Goal: Task Accomplishment & Management: Manage account settings

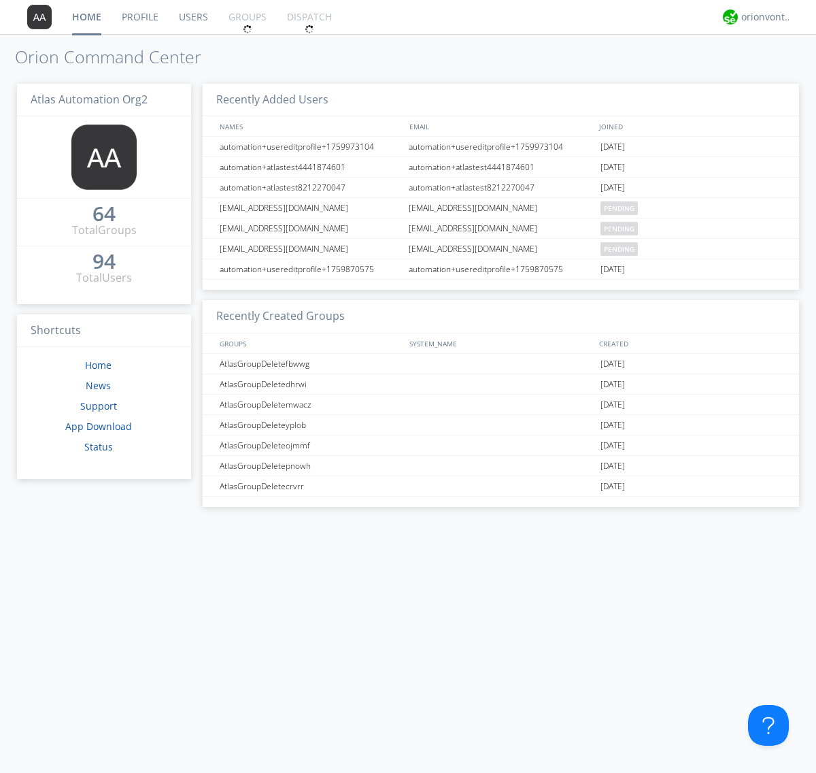
click at [246, 17] on link "Groups" at bounding box center [247, 17] width 59 height 34
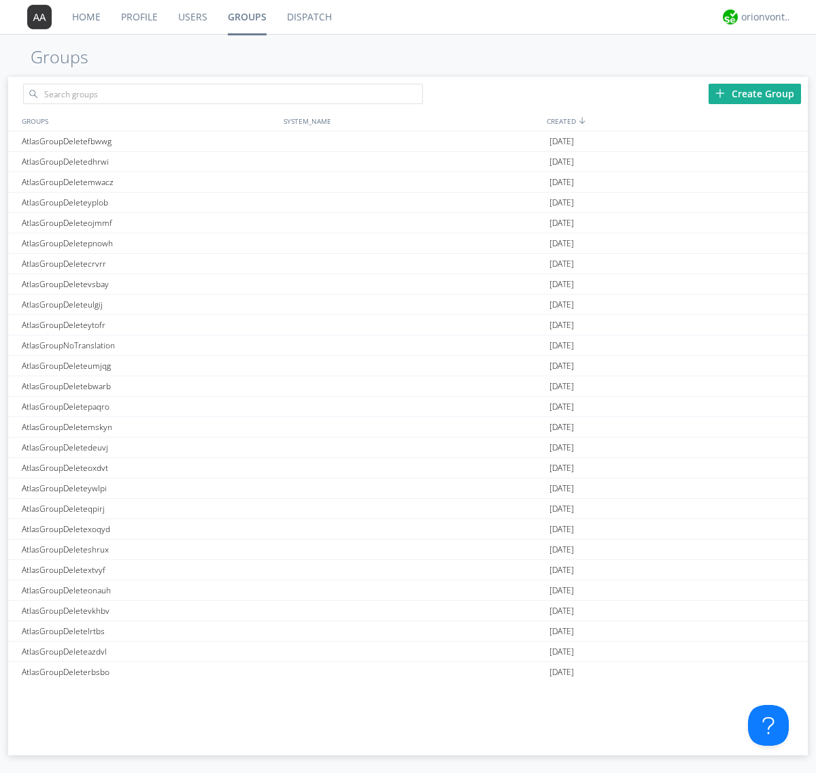
click at [755, 93] on div "Create Group" at bounding box center [755, 94] width 93 height 20
click at [246, 17] on link "Groups" at bounding box center [247, 17] width 59 height 34
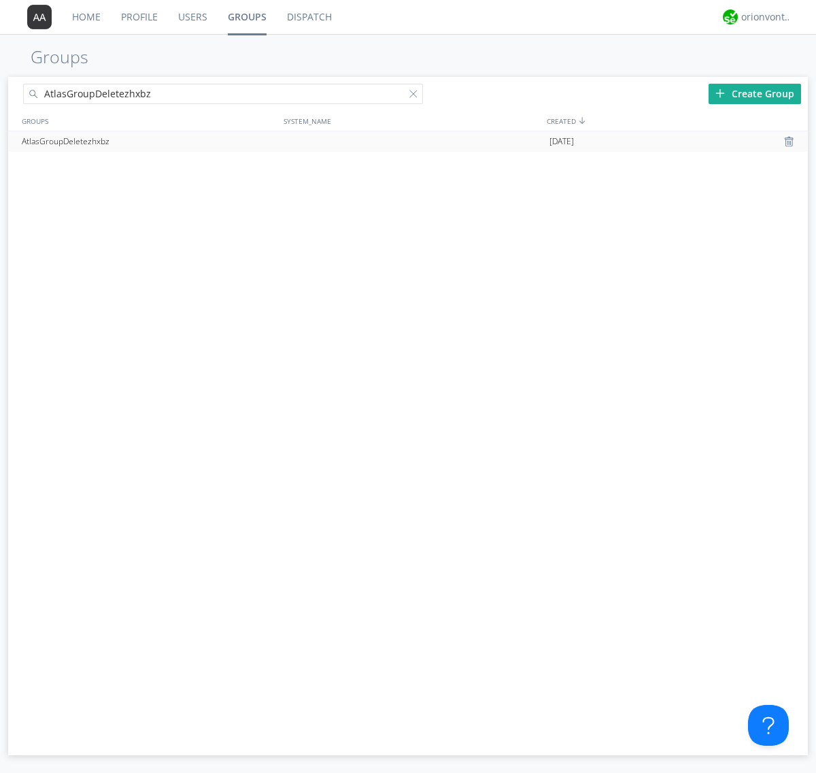
type input "AtlasGroupDeletezhxbz"
click at [416, 96] on div at bounding box center [417, 97] width 14 height 14
type input "AtlasGroupDeletezhxbz"
click at [149, 141] on div "AtlasGroupDeletezhxbz" at bounding box center [149, 141] width 262 height 20
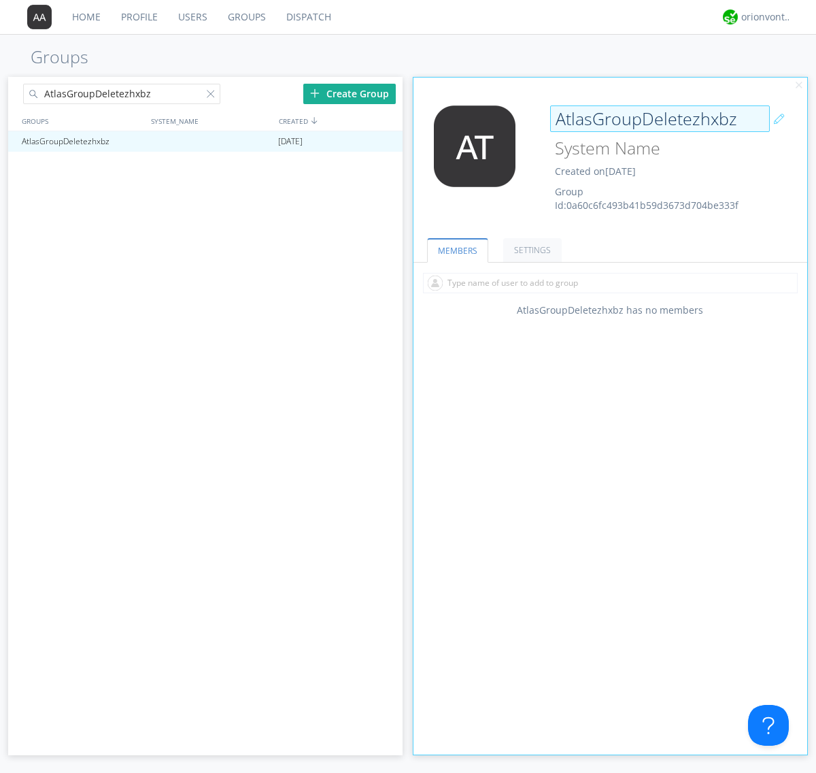
click at [610, 163] on div "AtlasGroupDeletezhxbz Created on [DATE] Group Id: 0a60c6fc493b41b59d3673d704be3…" at bounding box center [643, 158] width 197 height 107
click at [660, 118] on input "AtlasGroupDeletezhxbz" at bounding box center [660, 118] width 220 height 27
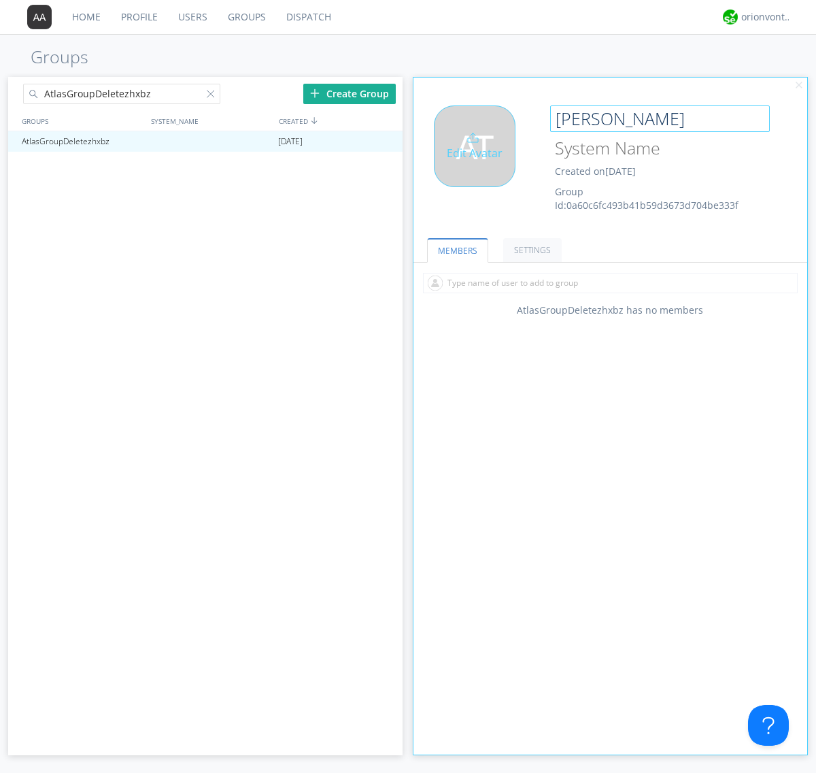
type input "[PERSON_NAME]"
click at [479, 163] on div "Edit Avatar" at bounding box center [475, 146] width 82 height 82
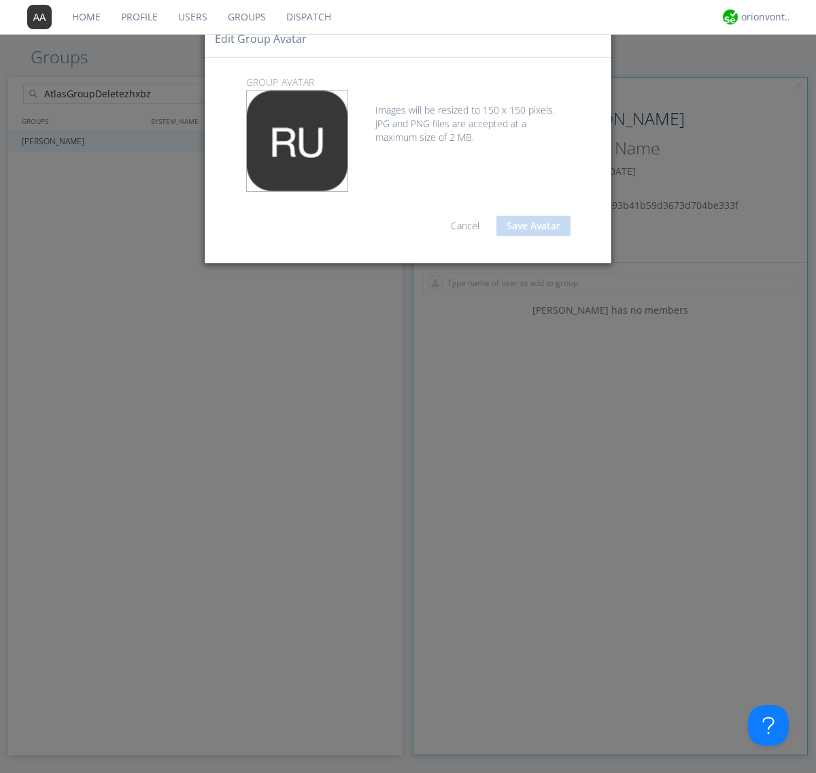
type input "C:\fakepath\selenium.png"
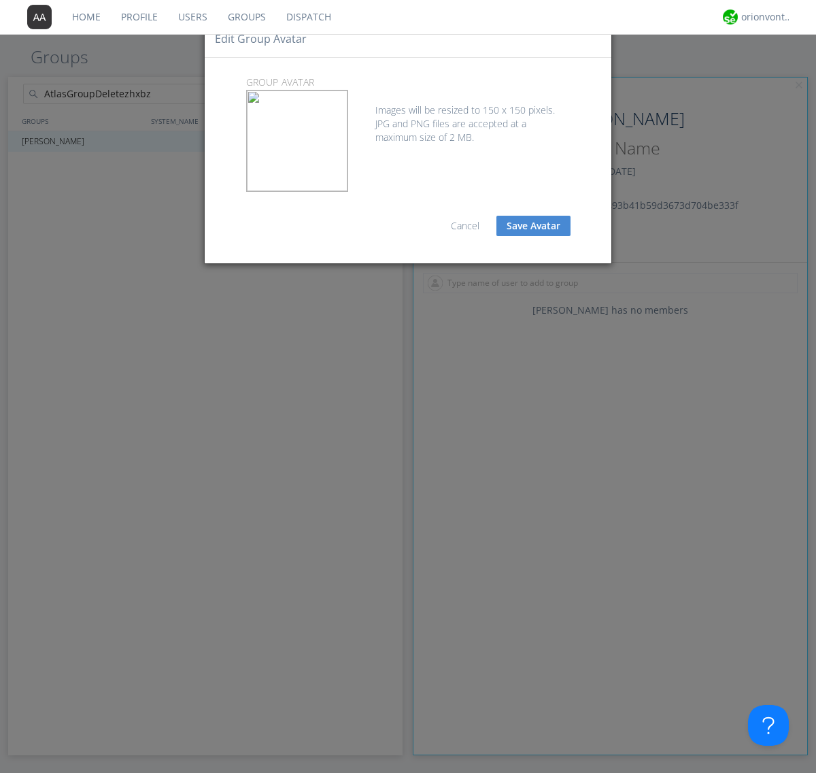
click at [533, 226] on button "Save Avatar" at bounding box center [534, 226] width 74 height 20
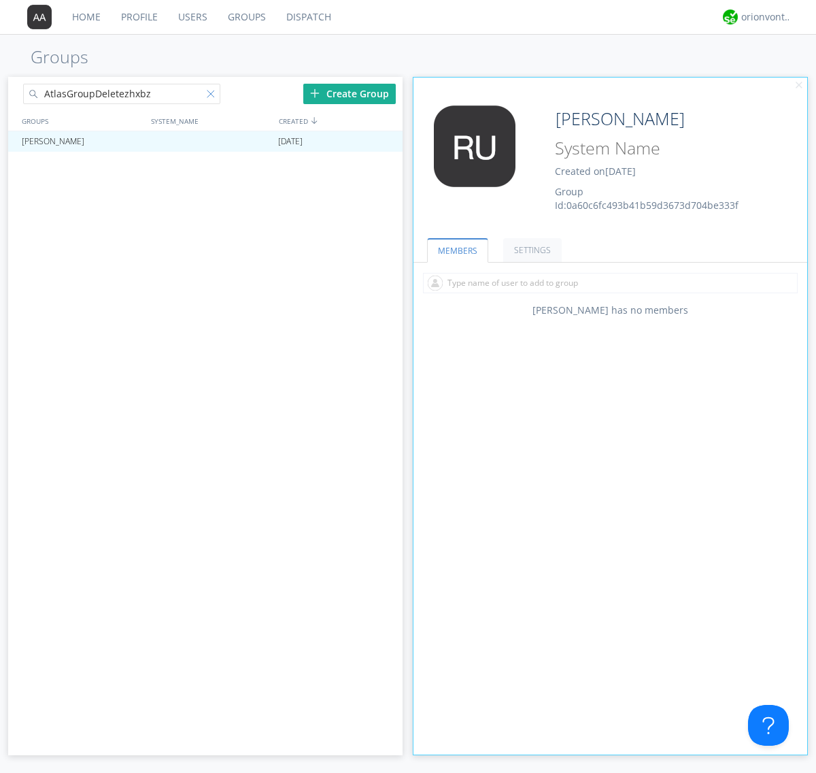
click at [213, 96] on div at bounding box center [214, 97] width 14 height 14
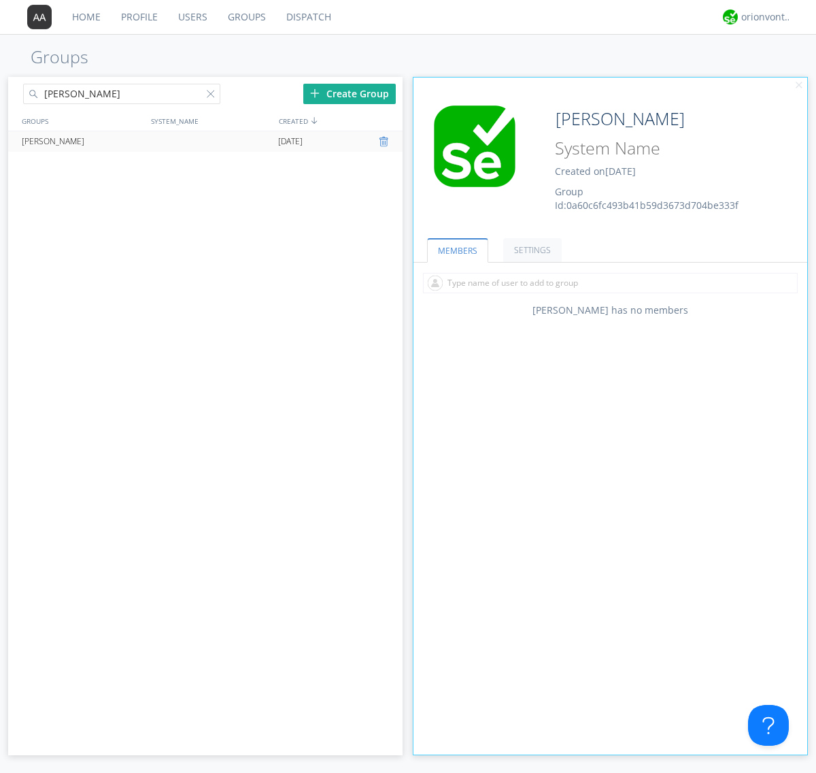
type input "[PERSON_NAME]"
click at [385, 142] on div at bounding box center [386, 141] width 14 height 11
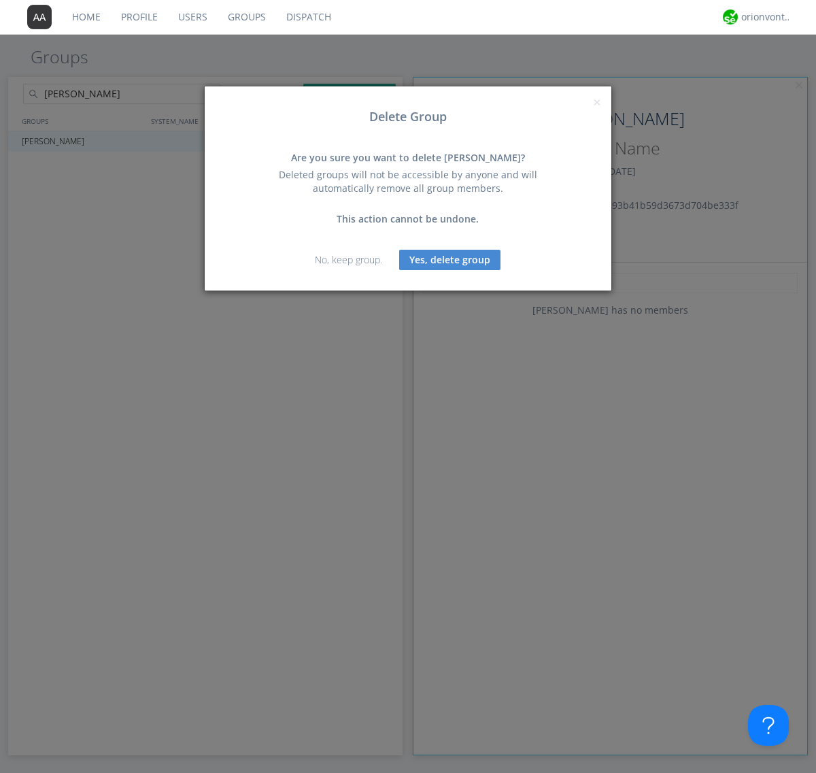
click at [450, 259] on button "Yes, delete group" at bounding box center [449, 260] width 101 height 20
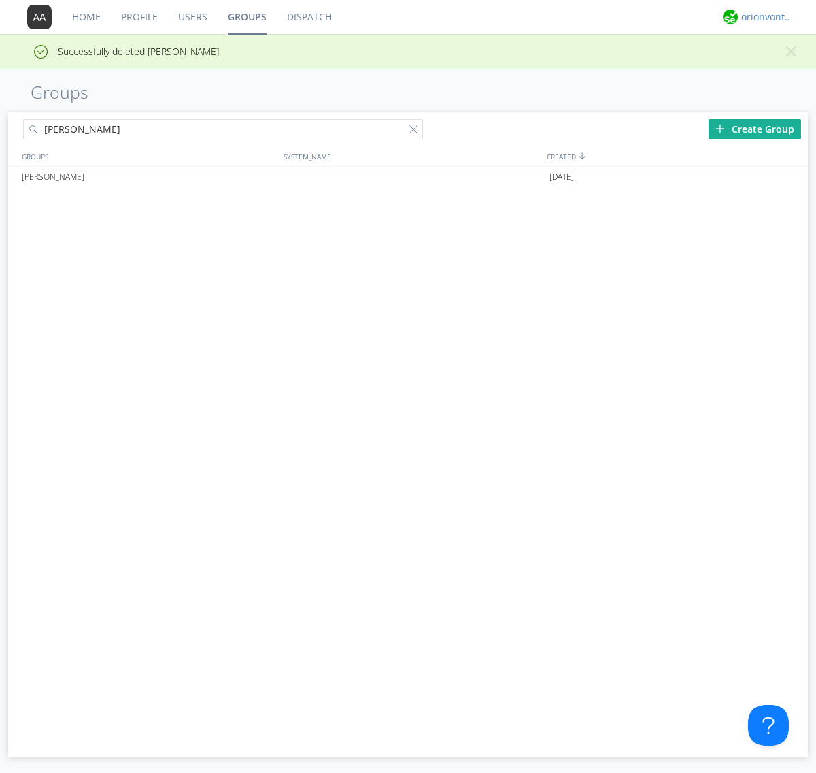
click at [763, 17] on div "orionvontas+atlas+automation+org2" at bounding box center [767, 17] width 51 height 14
